Goal: Find contact information: Find contact information

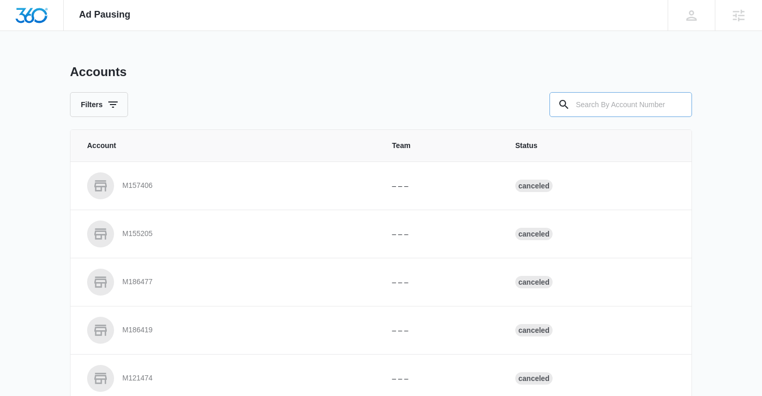
click at [609, 105] on input "text" at bounding box center [620, 104] width 143 height 25
paste input "M334146"
type input "M334146"
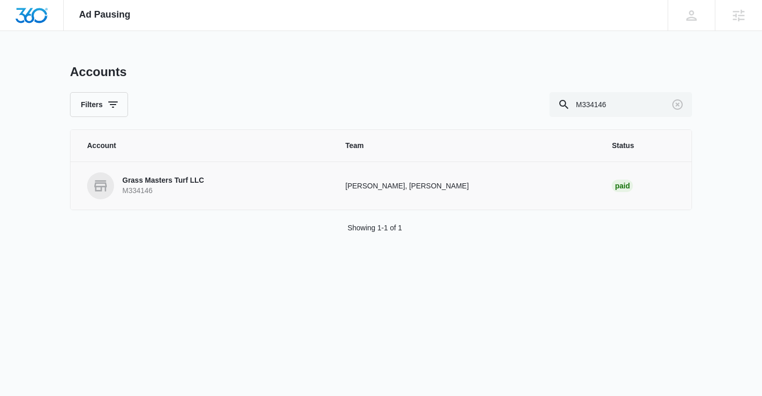
click at [154, 184] on p "Grass Masters Turf LLC" at bounding box center [163, 181] width 82 height 10
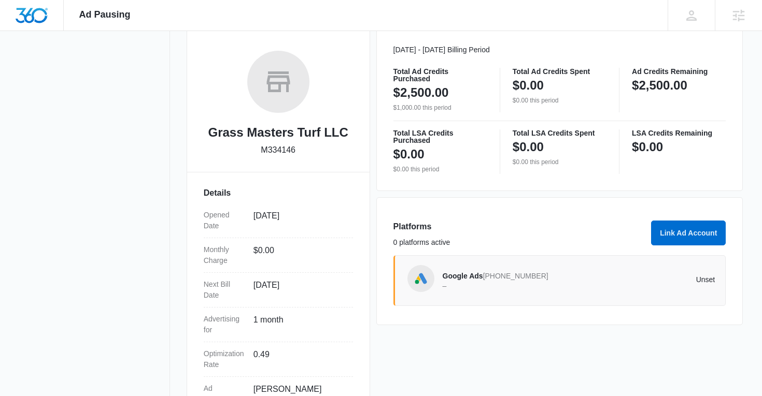
scroll to position [207, 0]
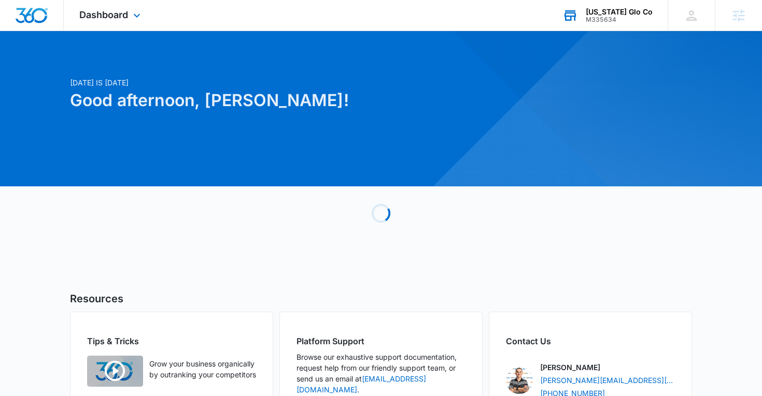
click at [615, 17] on div "M335634" at bounding box center [619, 19] width 67 height 7
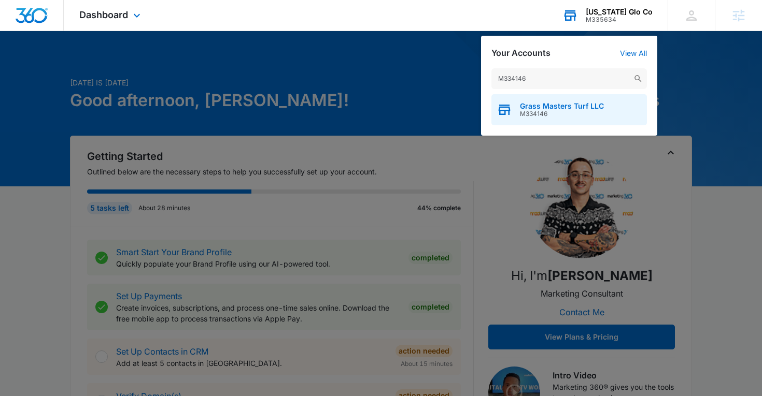
type input "M334146"
click at [586, 110] on span "M334146" at bounding box center [562, 113] width 84 height 7
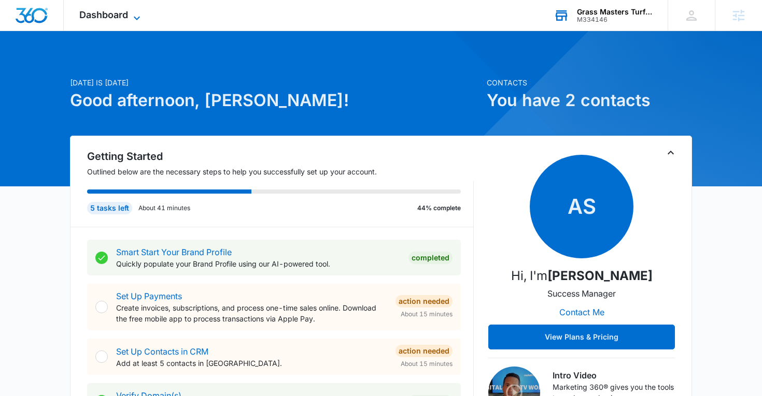
click at [134, 15] on icon at bounding box center [137, 18] width 12 height 12
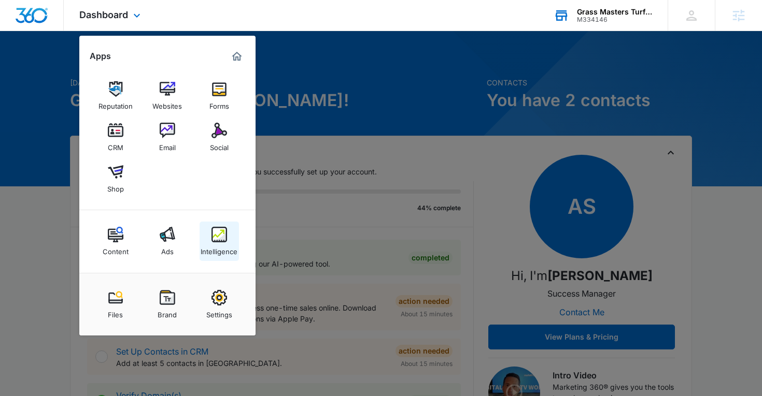
click at [214, 244] on div "Intelligence" at bounding box center [219, 249] width 37 height 13
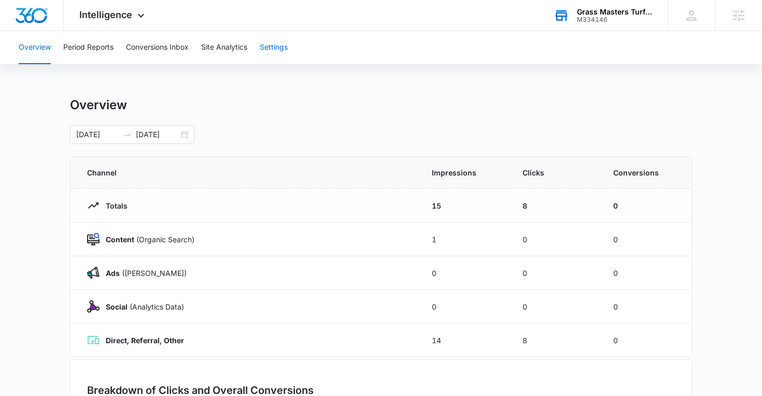
click at [288, 55] on button "Settings" at bounding box center [274, 47] width 28 height 33
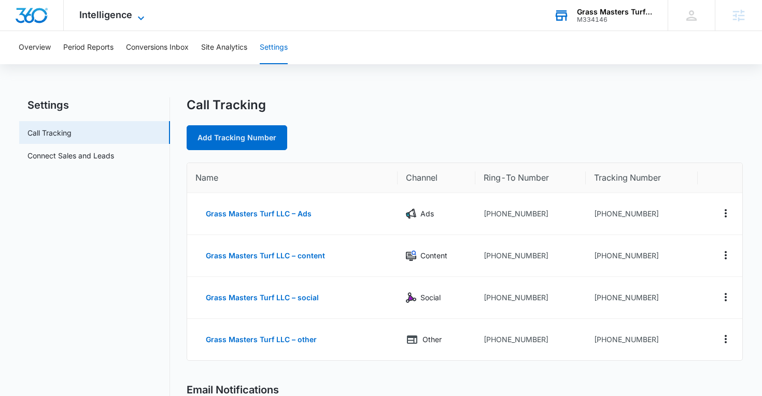
click at [129, 11] on span "Intelligence" at bounding box center [105, 14] width 53 height 11
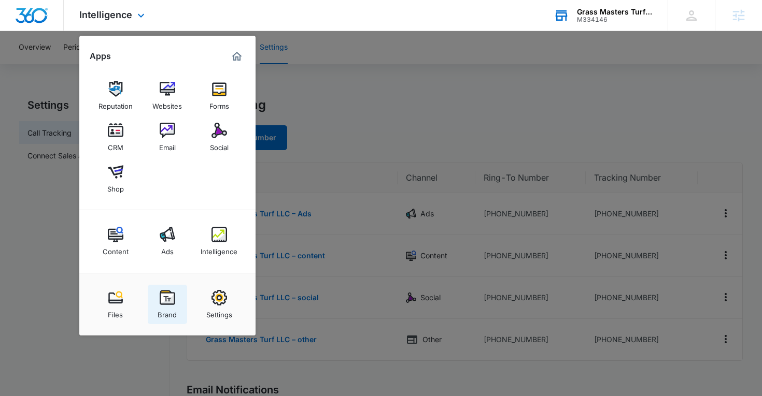
click at [169, 311] on div "Brand" at bounding box center [167, 312] width 19 height 13
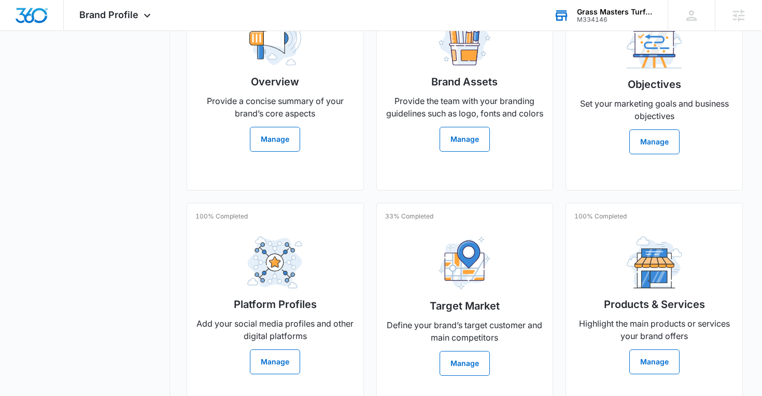
scroll to position [299, 0]
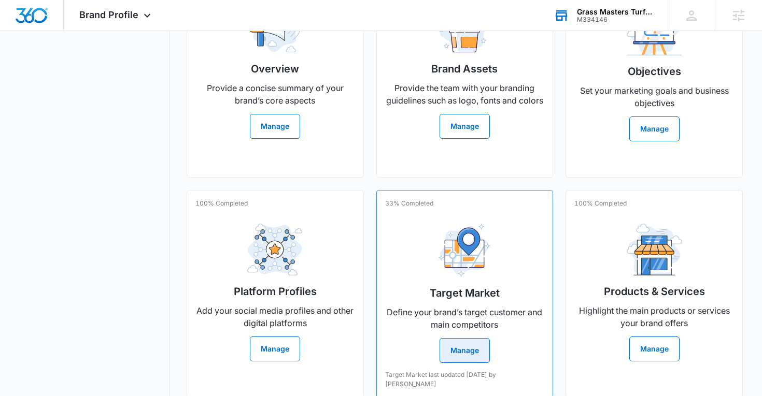
click at [438, 306] on p "Define your brand’s target customer and main competitors" at bounding box center [465, 318] width 160 height 25
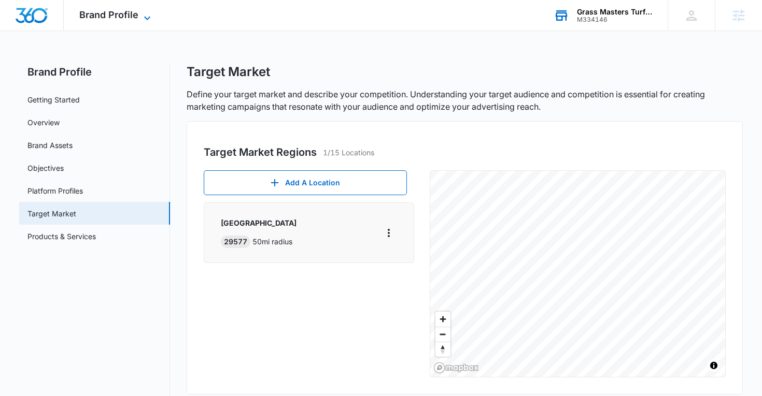
click at [103, 17] on span "Brand Profile" at bounding box center [108, 14] width 59 height 11
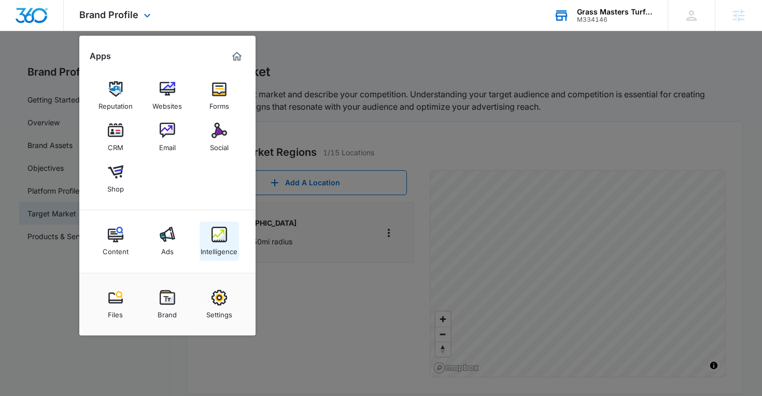
click at [219, 232] on img at bounding box center [219, 235] width 16 height 16
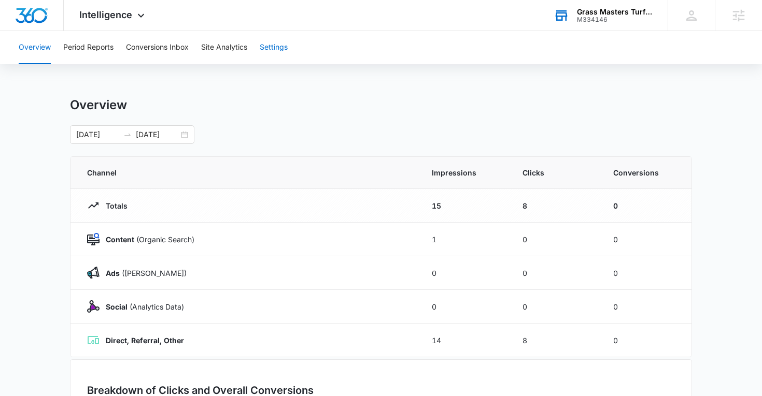
click at [272, 47] on button "Settings" at bounding box center [274, 47] width 28 height 33
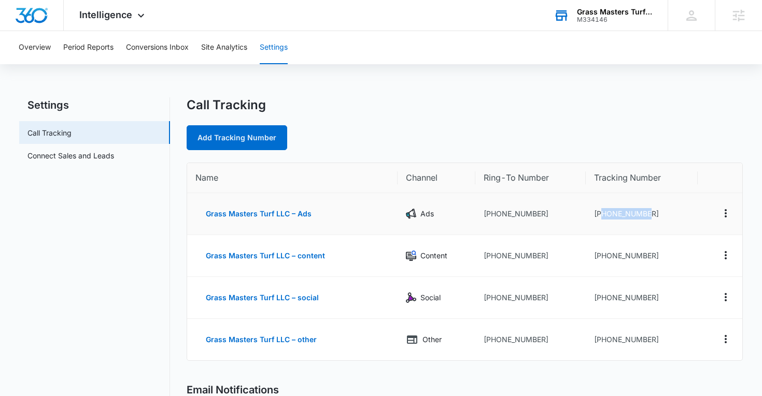
drag, startPoint x: 657, startPoint y: 212, endPoint x: 600, endPoint y: 212, distance: 56.5
click at [600, 212] on td "+18433055837" at bounding box center [642, 214] width 112 height 42
copy td "8433055837"
